Goal: Information Seeking & Learning: Learn about a topic

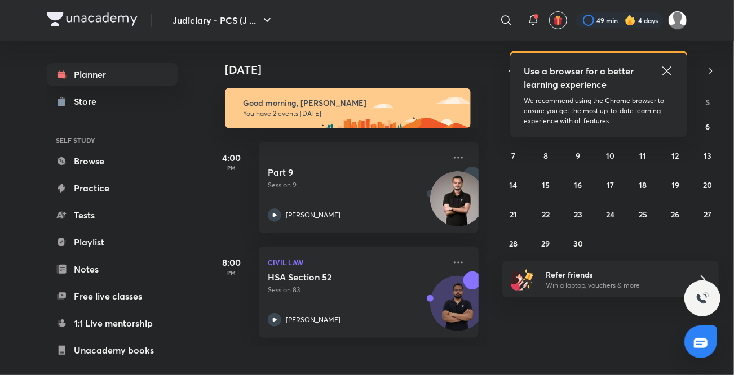
click at [667, 68] on icon at bounding box center [667, 71] width 14 height 14
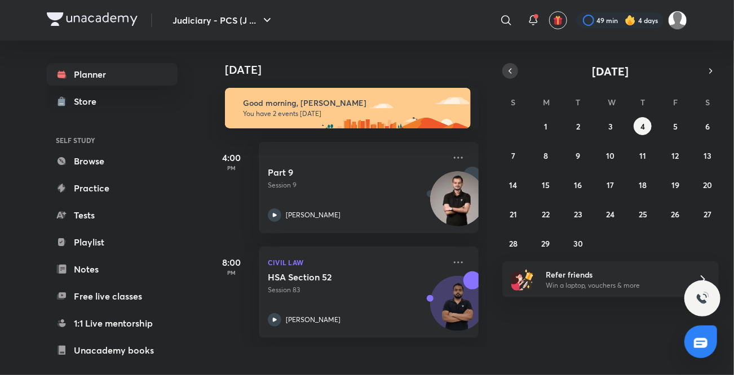
click at [510, 77] on button "button" at bounding box center [510, 71] width 16 height 16
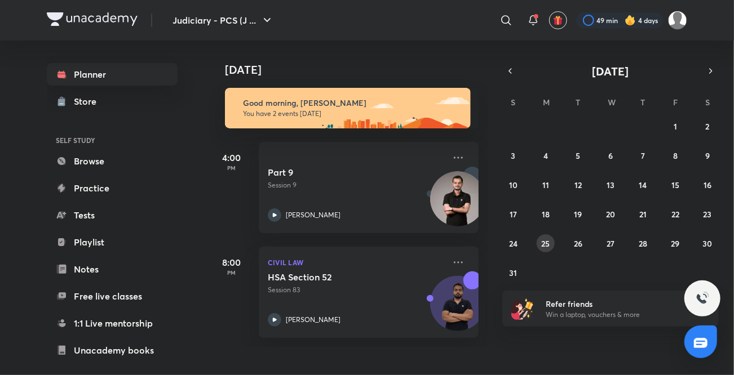
click at [543, 245] on abbr "25" at bounding box center [546, 243] width 8 height 11
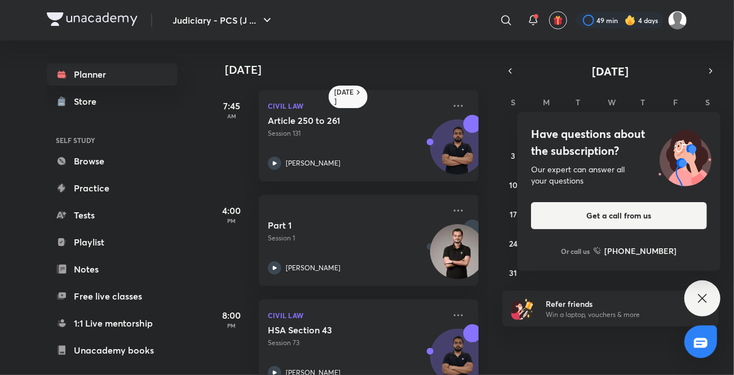
click at [706, 297] on icon at bounding box center [703, 299] width 14 height 14
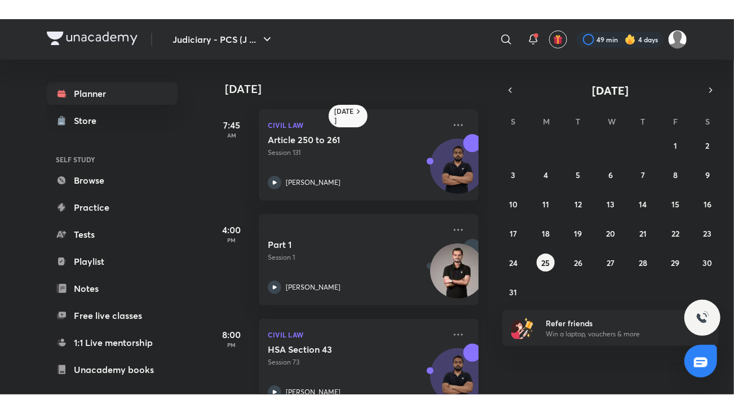
scroll to position [33, 0]
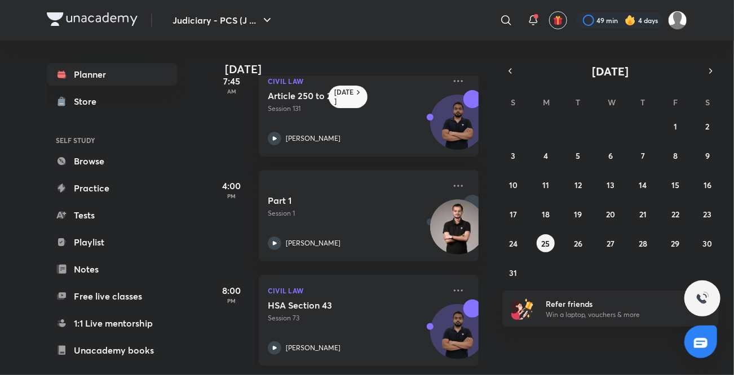
click at [275, 345] on icon at bounding box center [275, 349] width 14 height 14
